Goal: Task Accomplishment & Management: Use online tool/utility

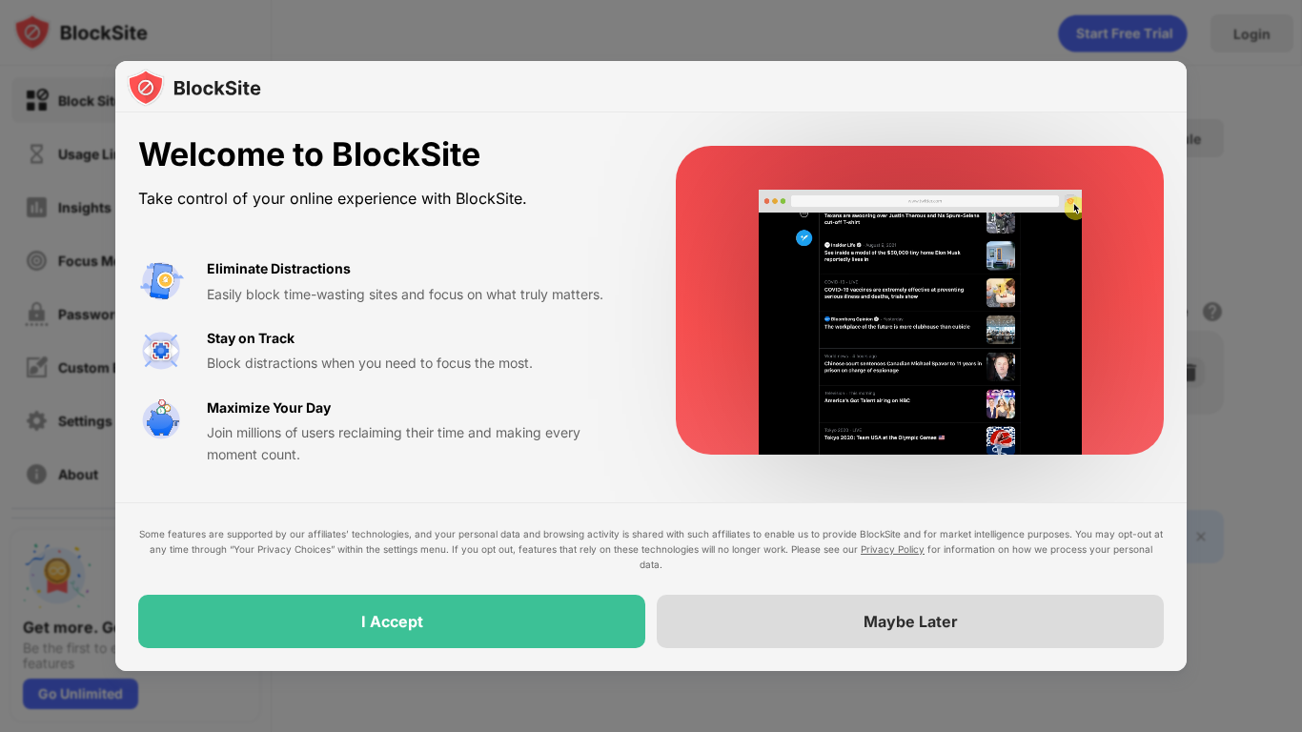
click at [728, 598] on div "Maybe Later" at bounding box center [910, 621] width 507 height 53
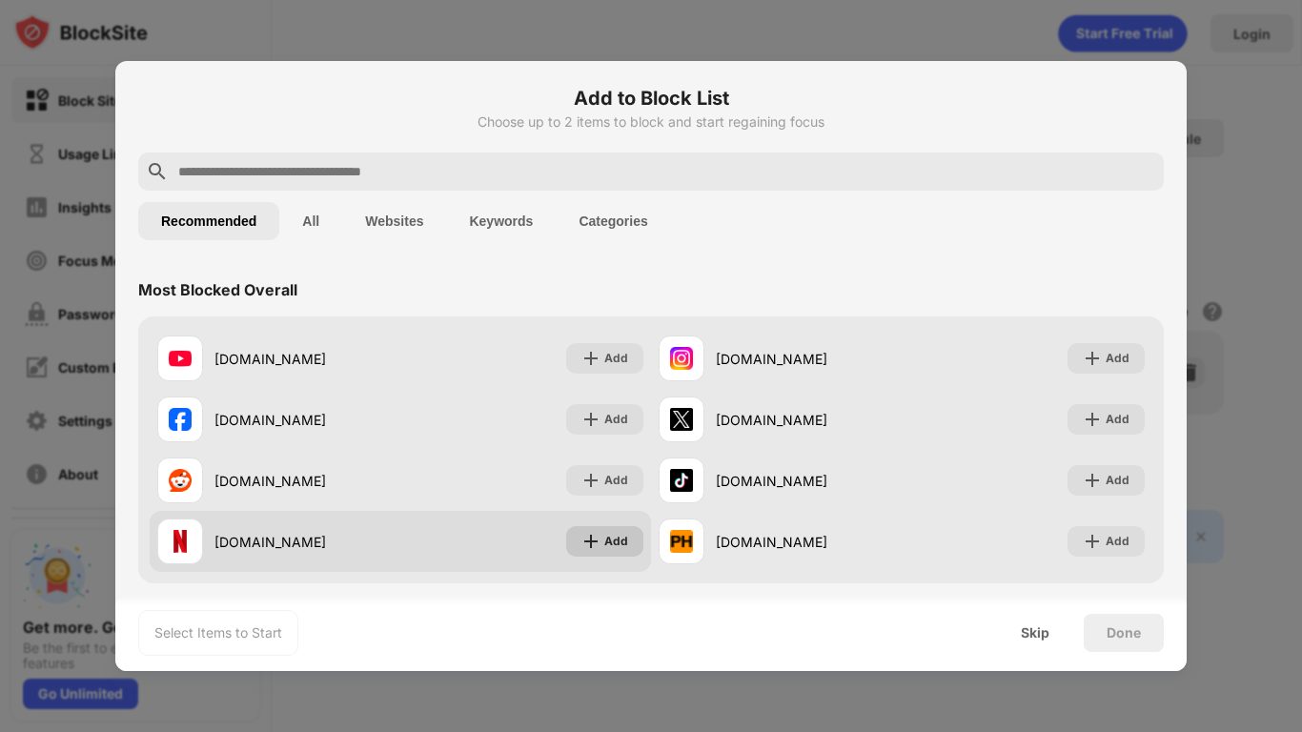
click at [619, 541] on div "Add" at bounding box center [616, 541] width 24 height 19
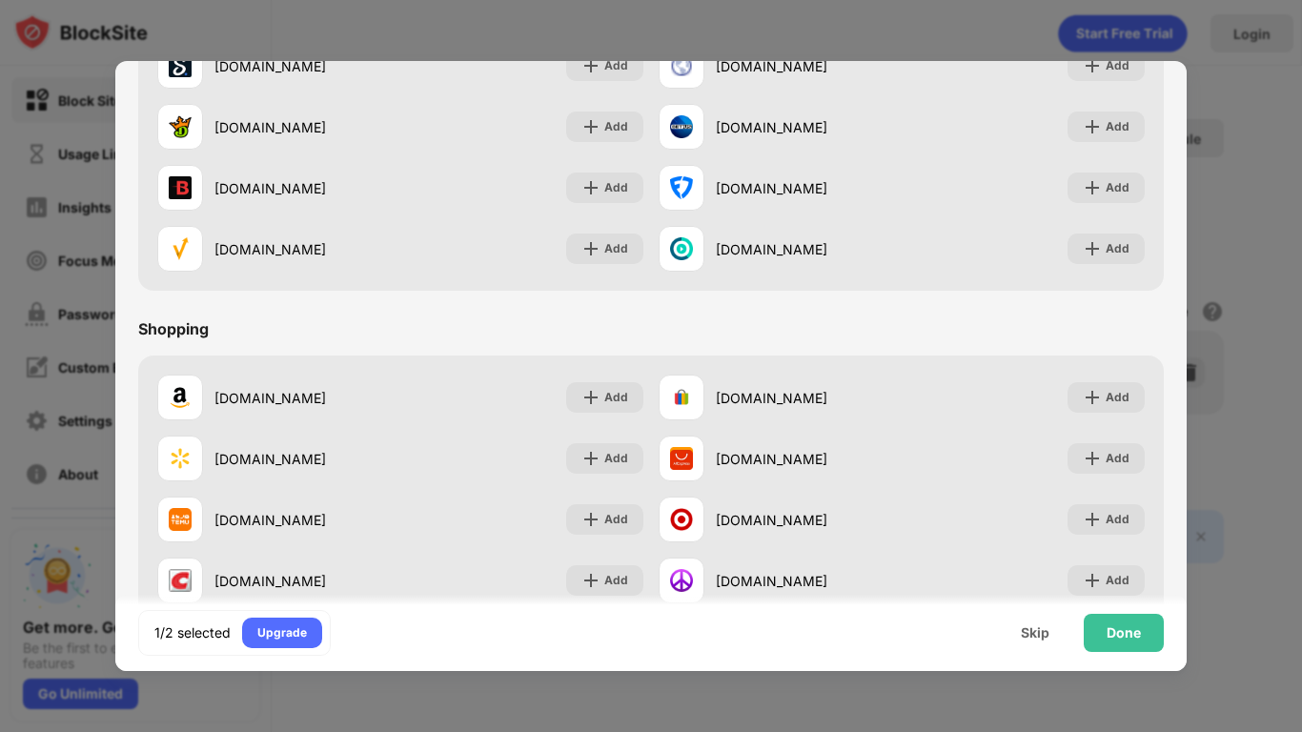
scroll to position [1955, 0]
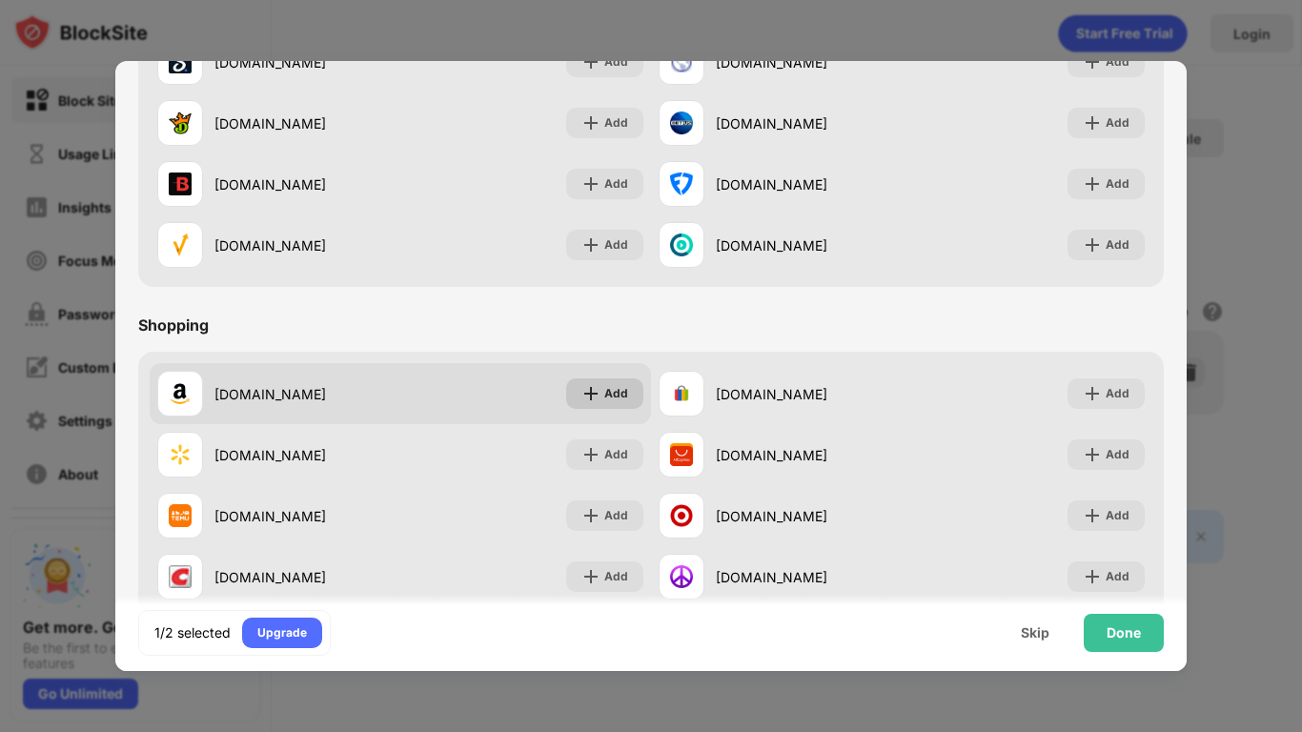
click at [612, 396] on div "Add" at bounding box center [616, 393] width 24 height 19
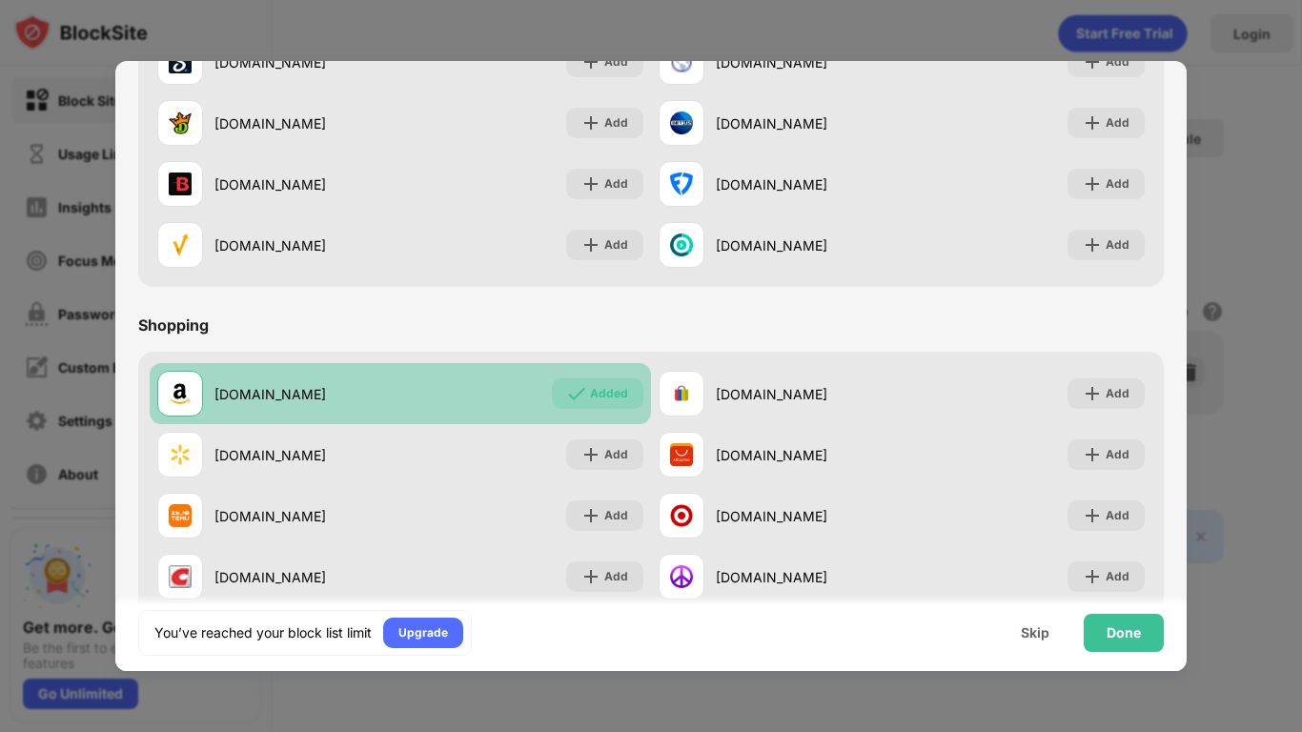
scroll to position [1998, 0]
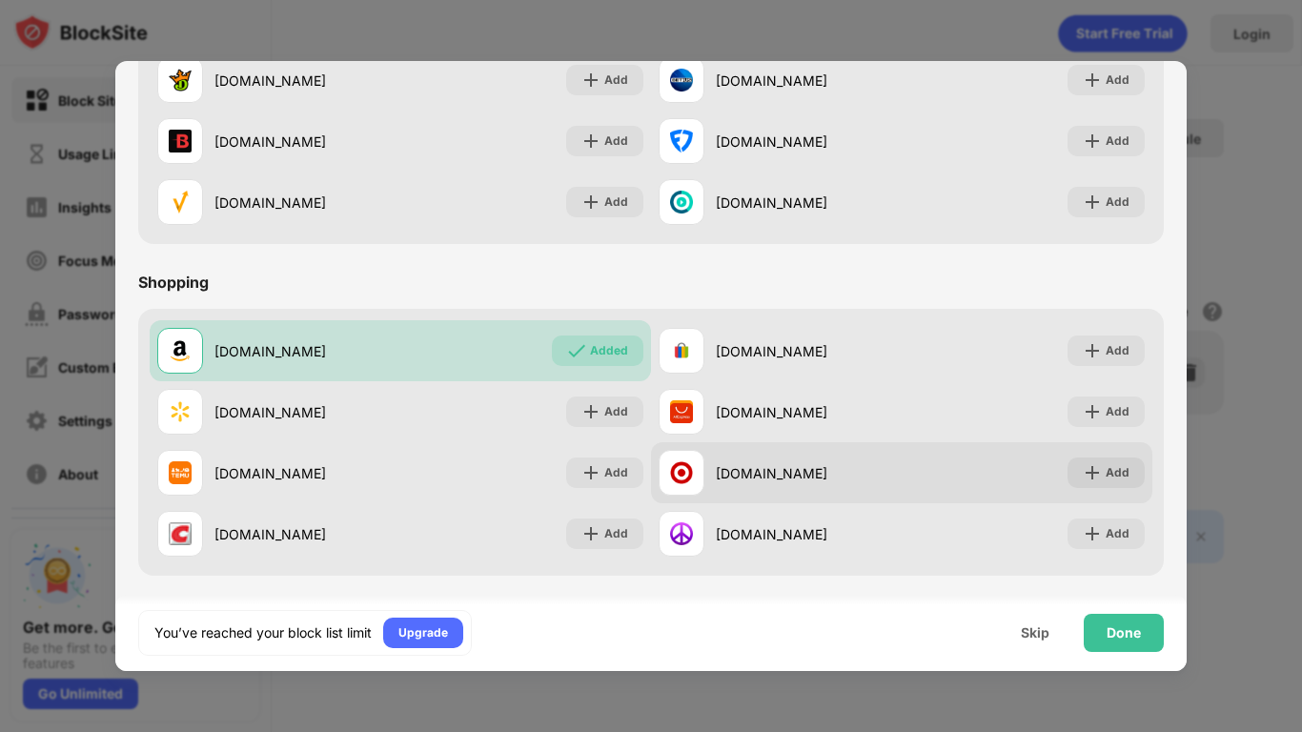
click at [1030, 453] on div "[DOMAIN_NAME] Add" at bounding box center [901, 472] width 501 height 61
click at [1077, 468] on div "Add" at bounding box center [1106, 473] width 77 height 31
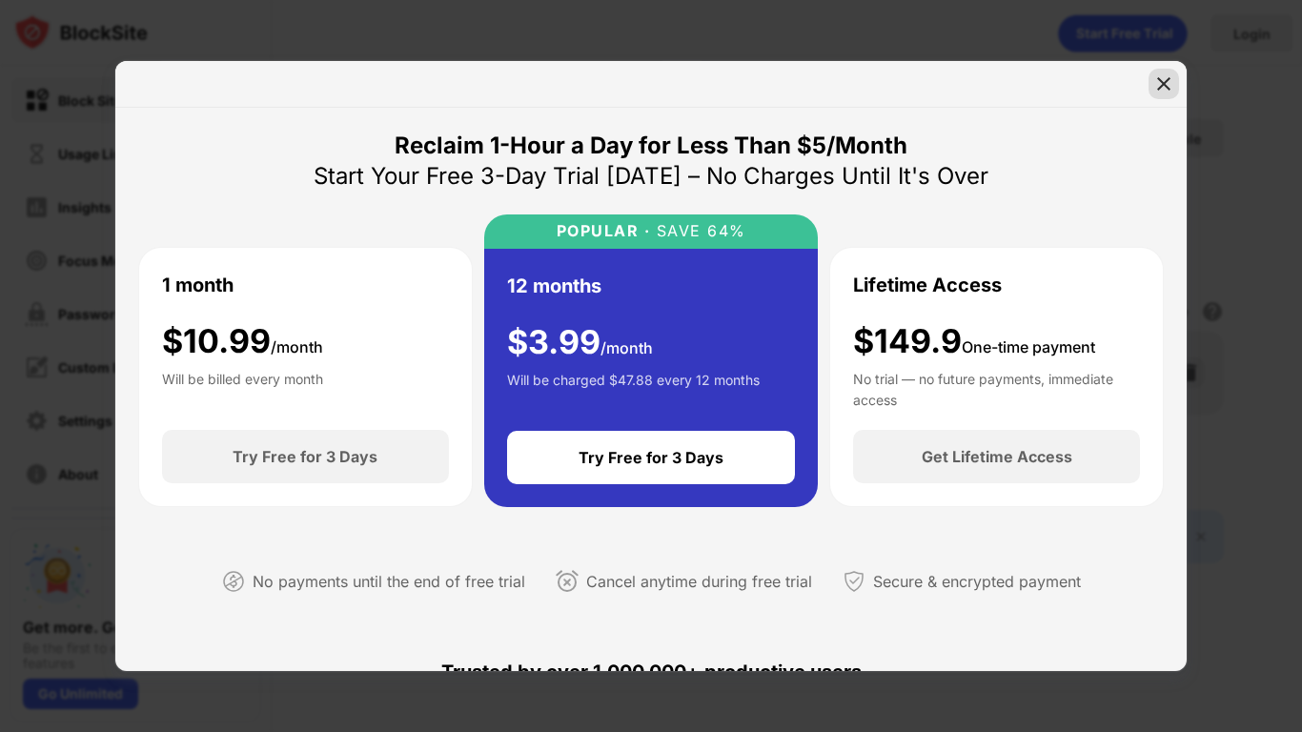
click at [1175, 72] on div at bounding box center [1164, 84] width 31 height 31
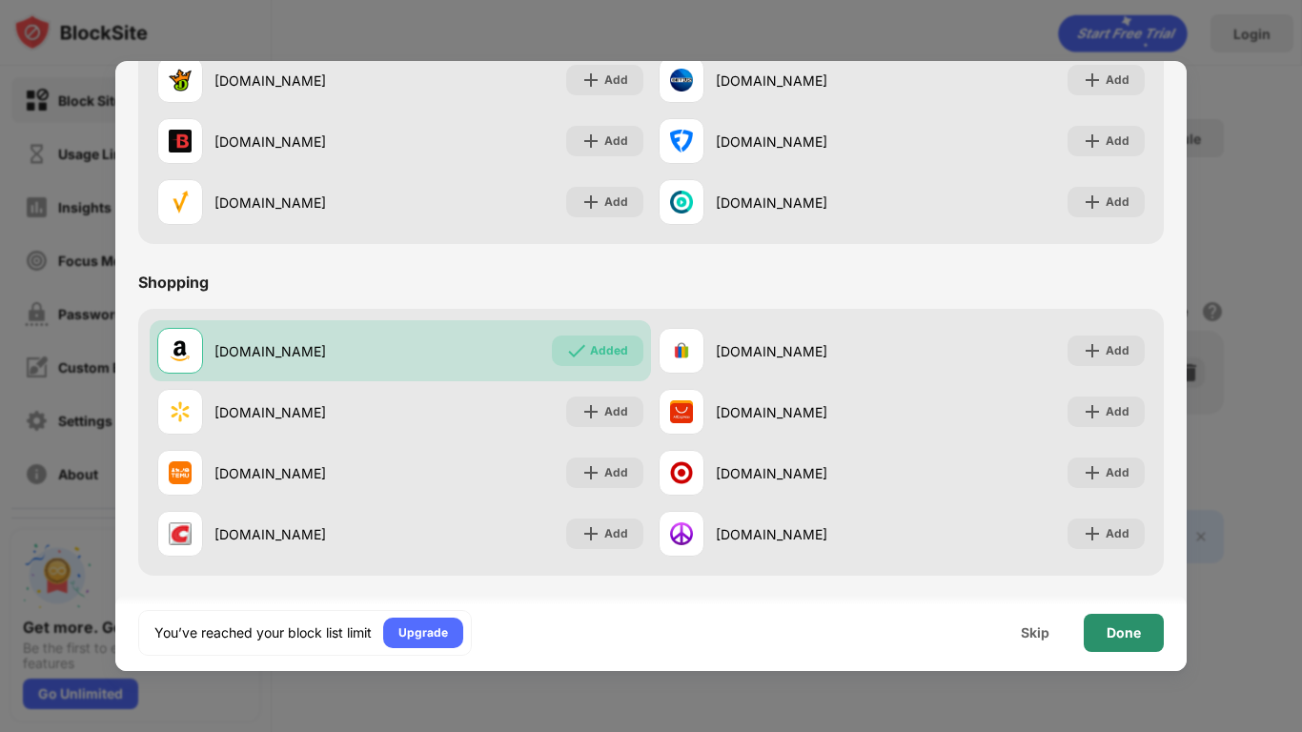
click at [1090, 623] on div "Done" at bounding box center [1124, 633] width 80 height 38
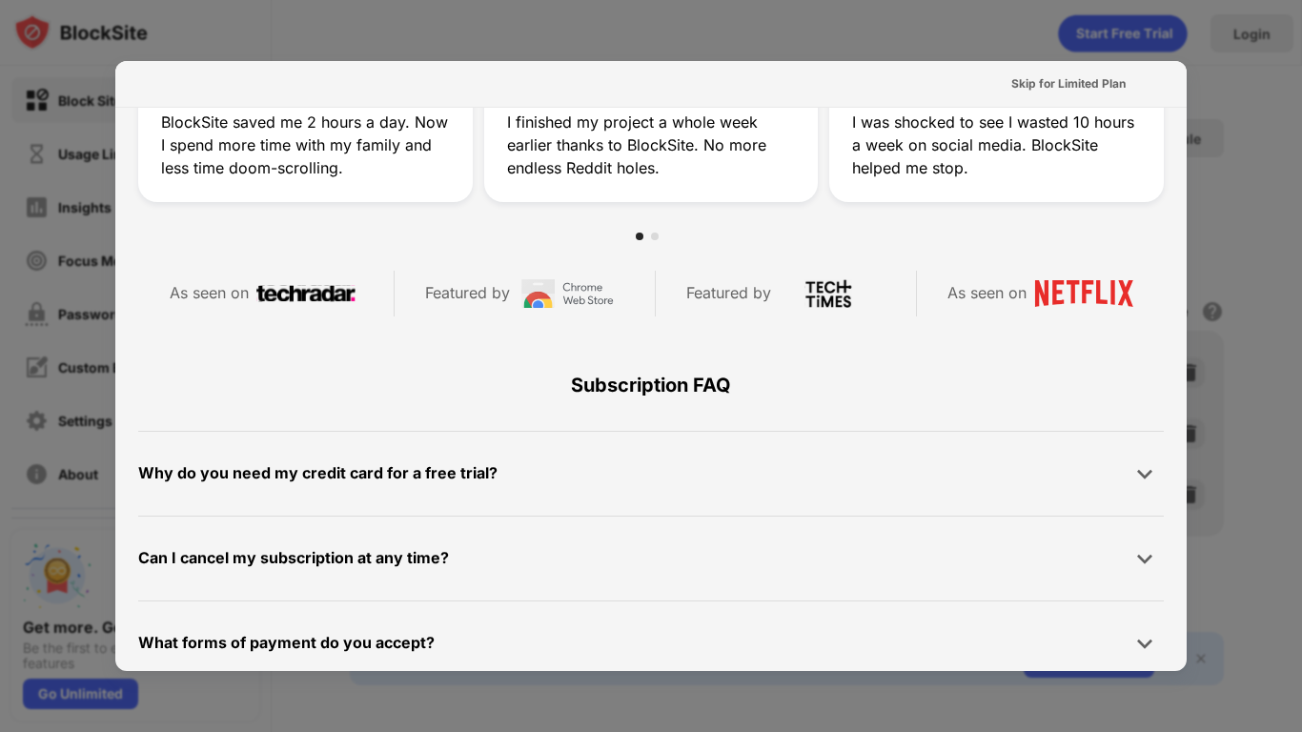
scroll to position [930, 0]
